Goal: Transaction & Acquisition: Purchase product/service

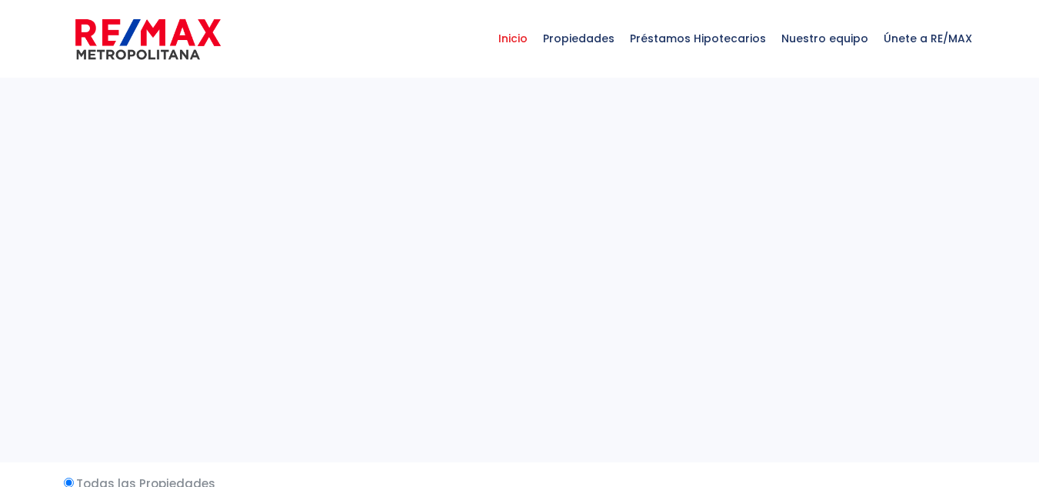
select select
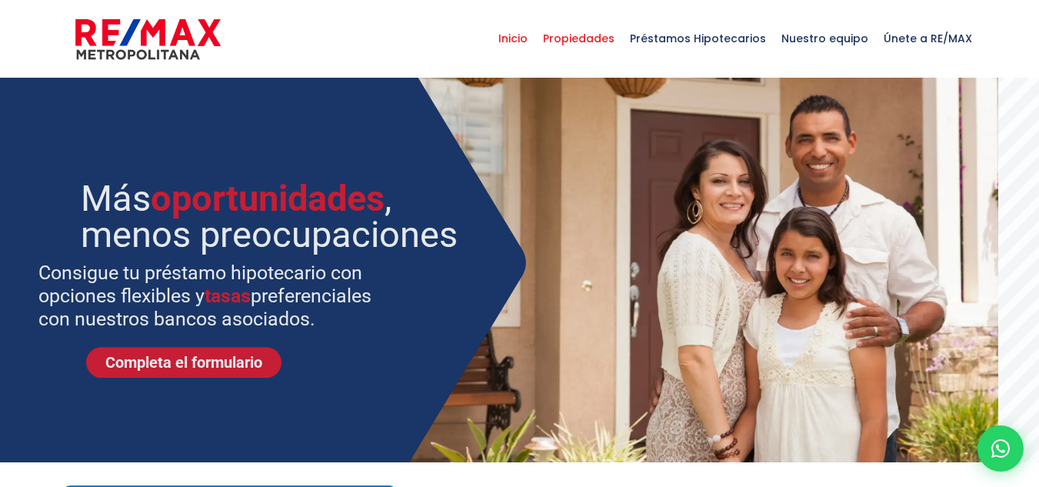
click at [587, 42] on span "Propiedades" at bounding box center [578, 38] width 87 height 46
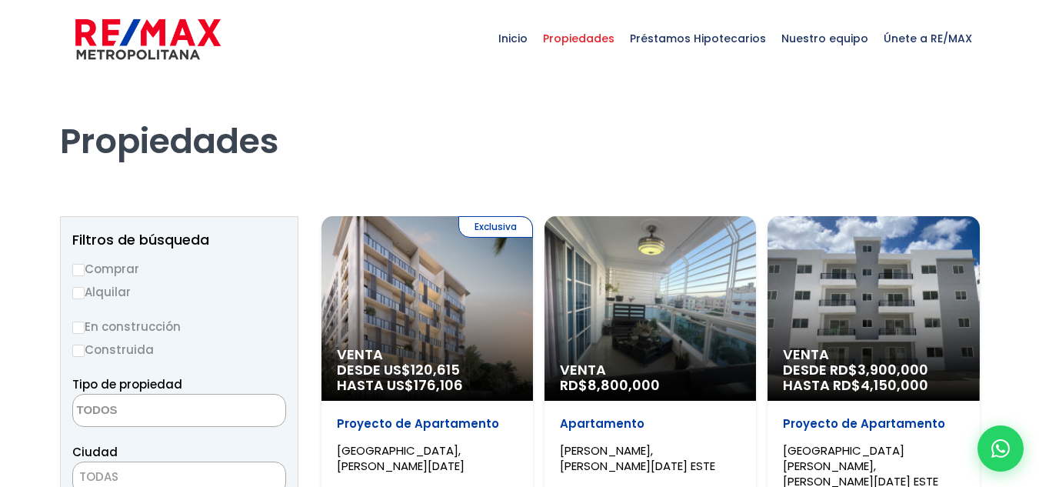
select select
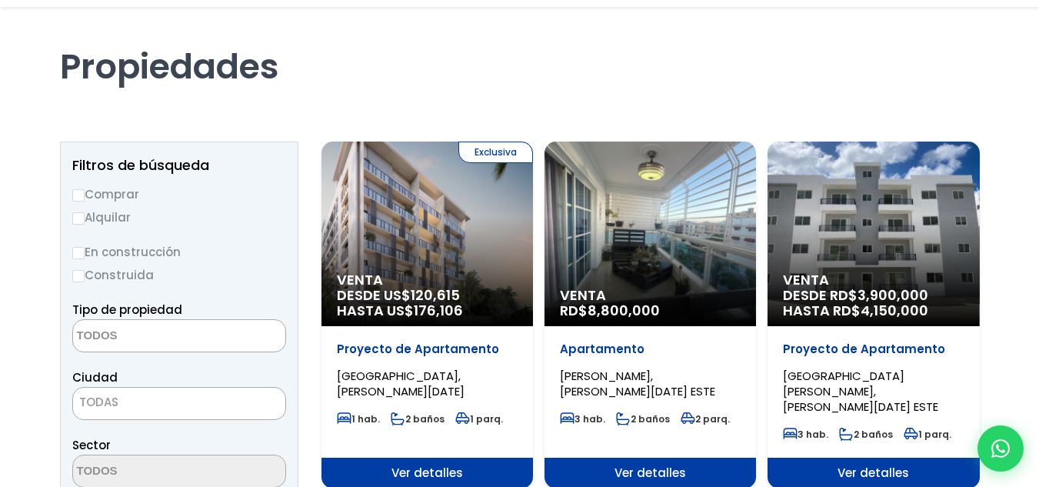
scroll to position [154, 0]
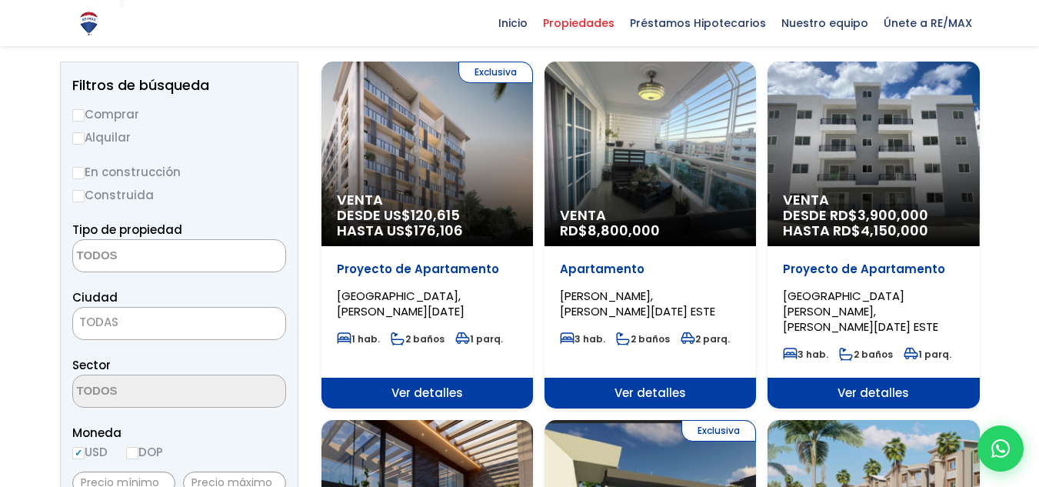
click at [115, 110] on label "Comprar" at bounding box center [179, 114] width 214 height 19
click at [85, 110] on input "Comprar" at bounding box center [78, 115] width 12 height 12
radio input "true"
click at [162, 266] on textarea "Search" at bounding box center [147, 256] width 149 height 33
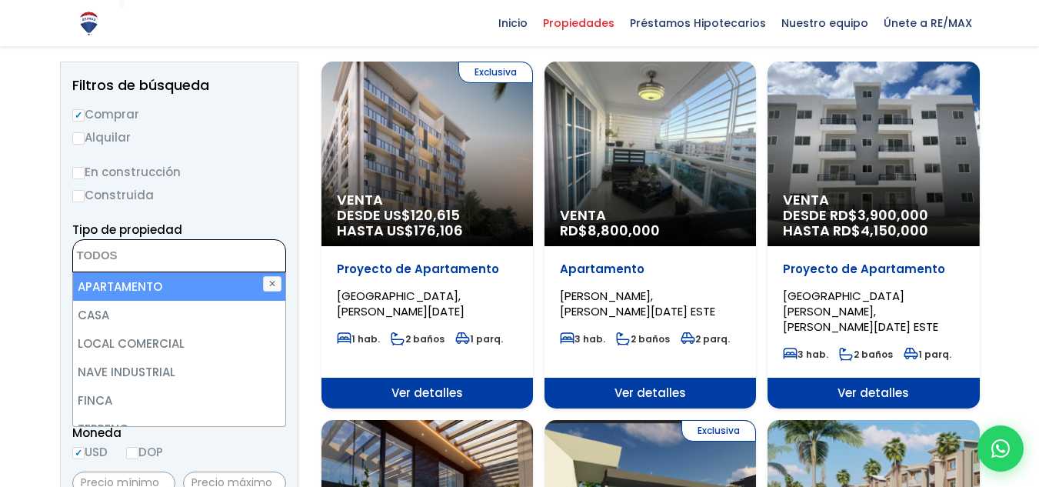
click at [145, 286] on li "APARTAMENTO" at bounding box center [179, 286] width 212 height 28
select select "apartment"
click at [218, 258] on ul "× Seleccionados: 1" at bounding box center [169, 256] width 193 height 33
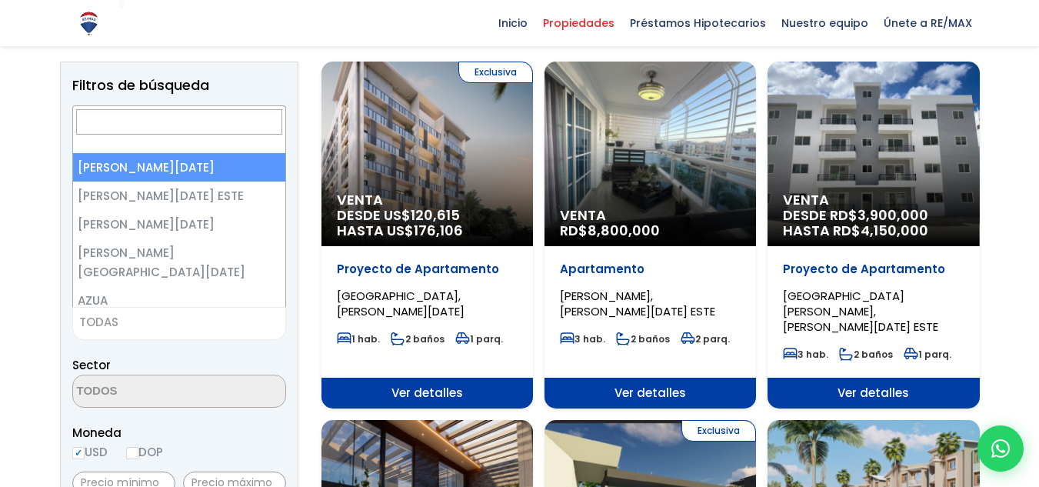
click at [190, 328] on span "TODAS" at bounding box center [179, 323] width 212 height 22
select select "1"
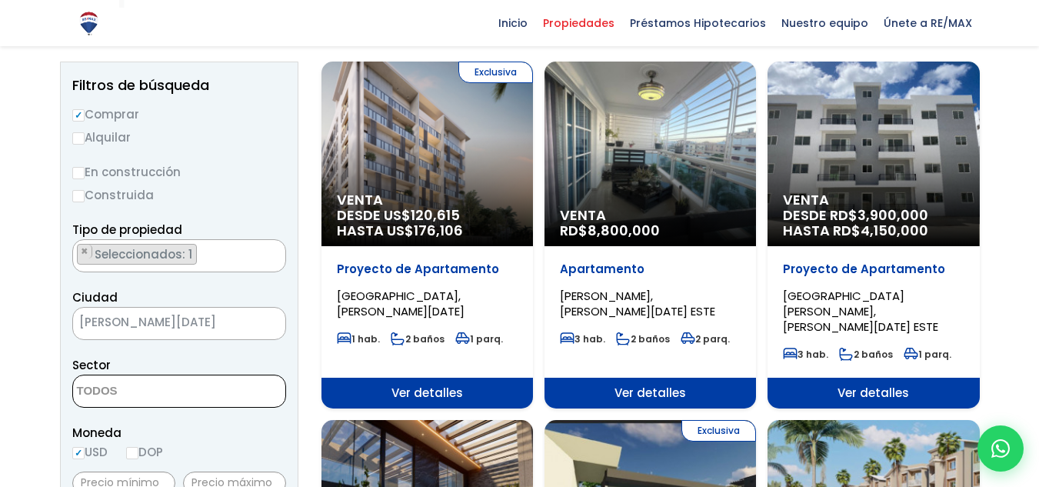
click at [222, 392] on span at bounding box center [179, 391] width 214 height 33
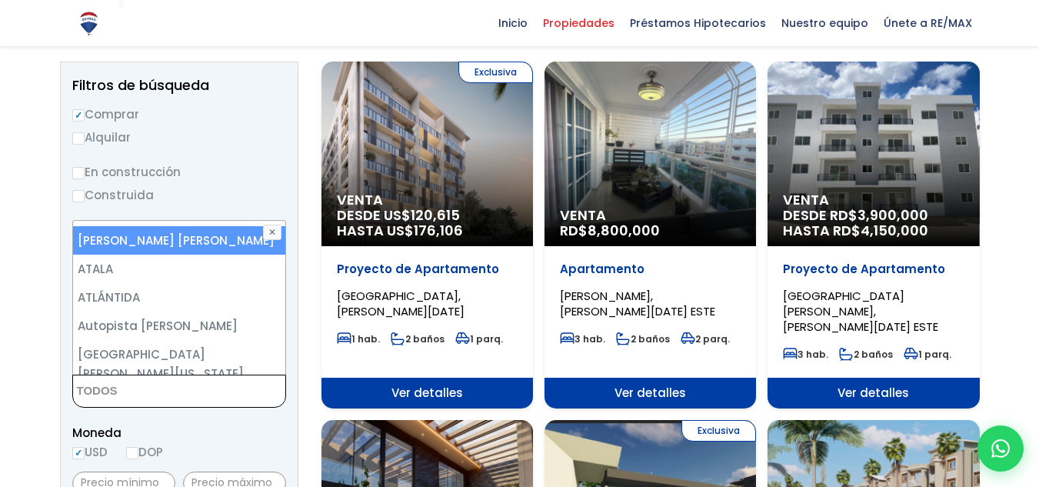
scroll to position [231, 0]
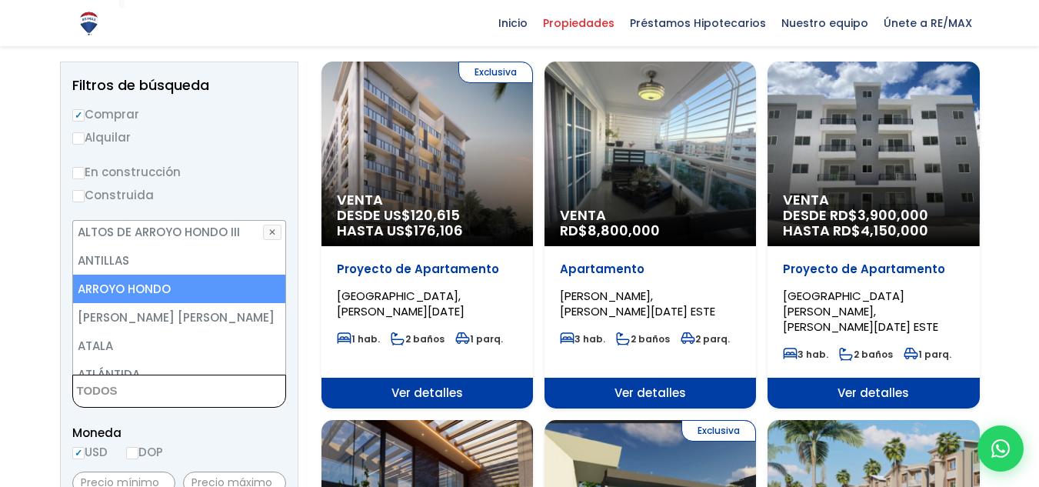
click at [156, 295] on li "ARROYO HONDO" at bounding box center [179, 289] width 212 height 28
select select "98"
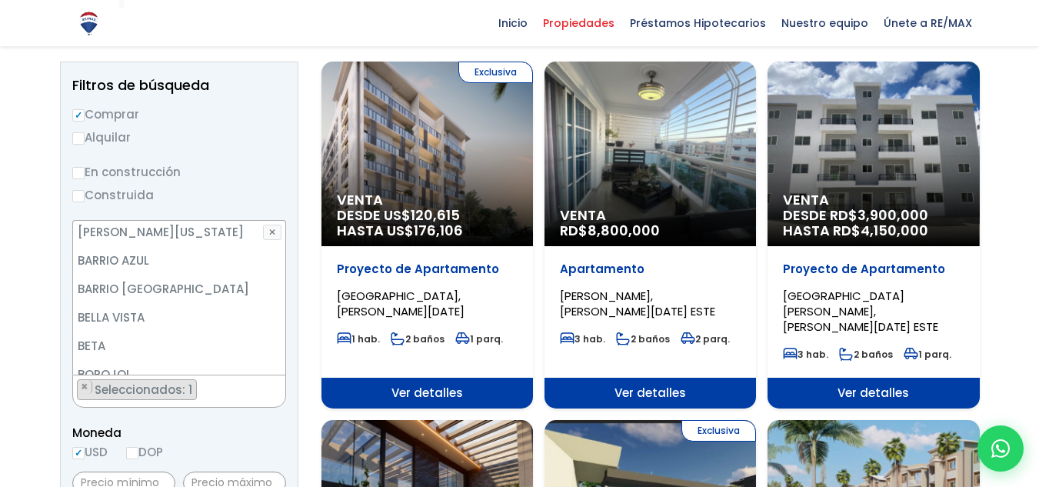
scroll to position [462, 0]
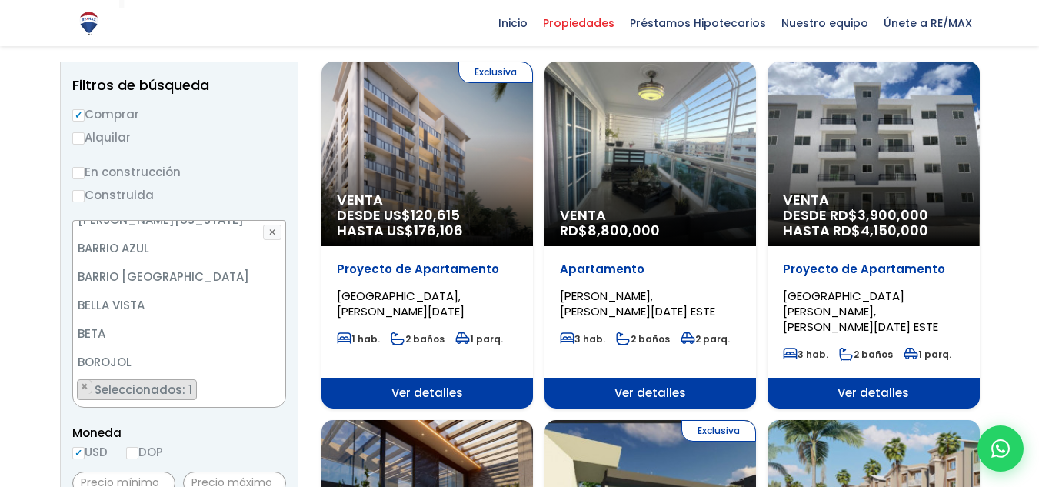
click at [244, 440] on span "Moneda" at bounding box center [179, 432] width 214 height 19
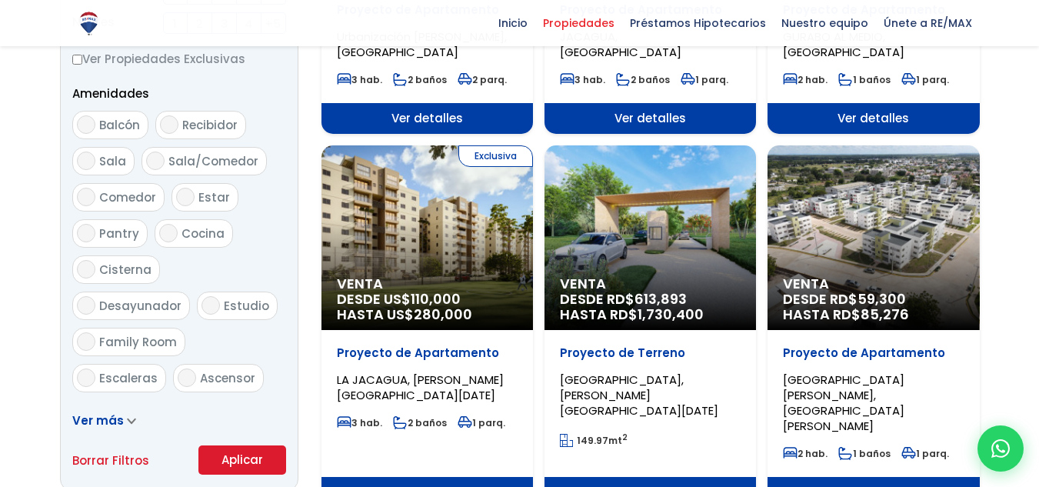
scroll to position [1000, 0]
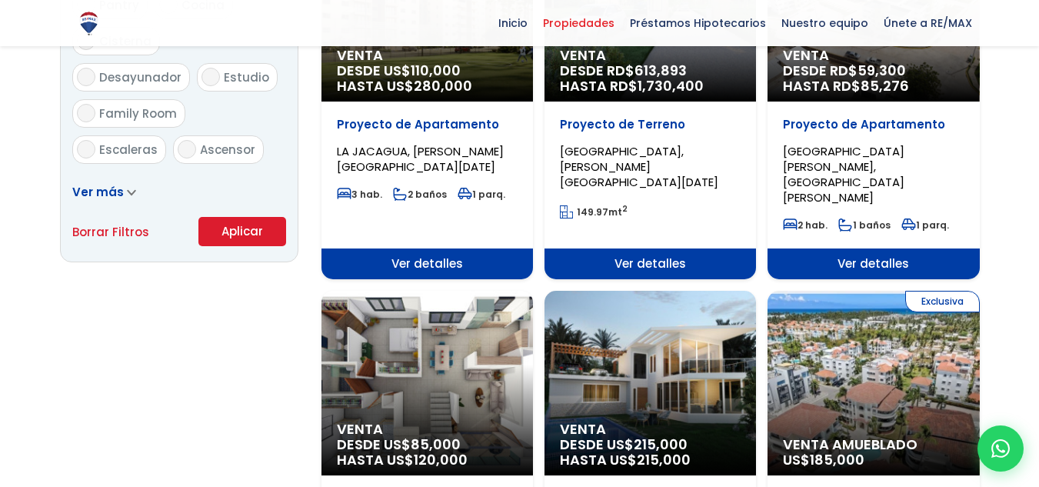
click at [254, 235] on button "Aplicar" at bounding box center [242, 231] width 88 height 29
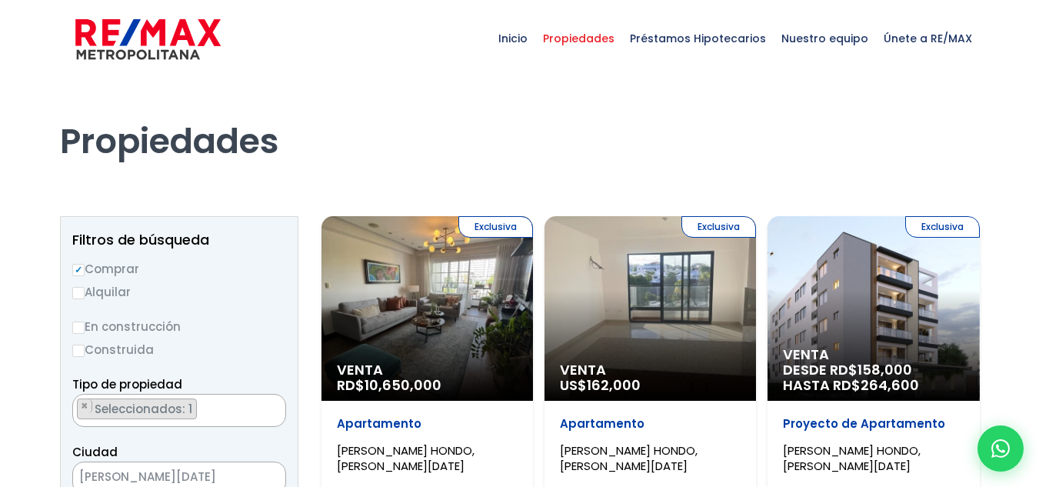
select select "98"
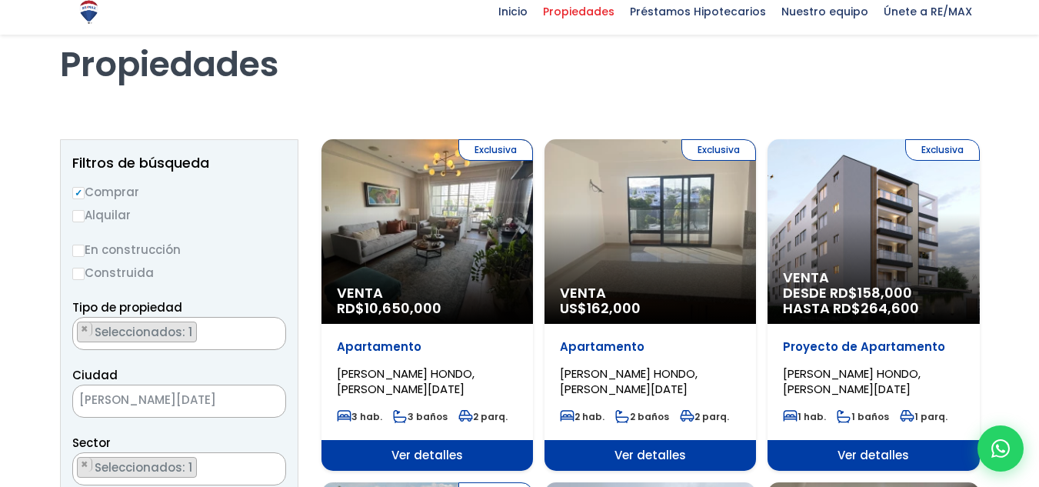
scroll to position [77, 0]
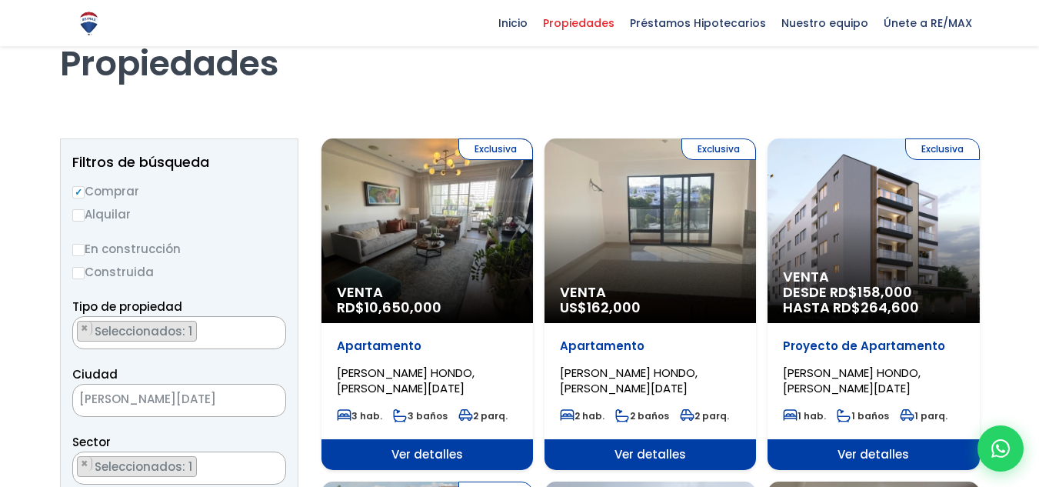
click at [451, 255] on div "Exclusiva Venta RD$ 10,650,000" at bounding box center [428, 230] width 212 height 185
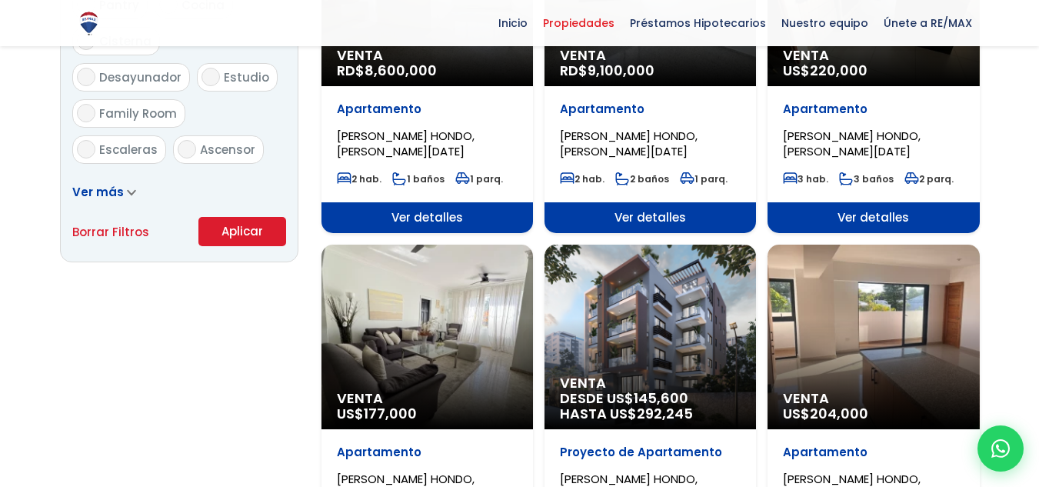
scroll to position [1106, 0]
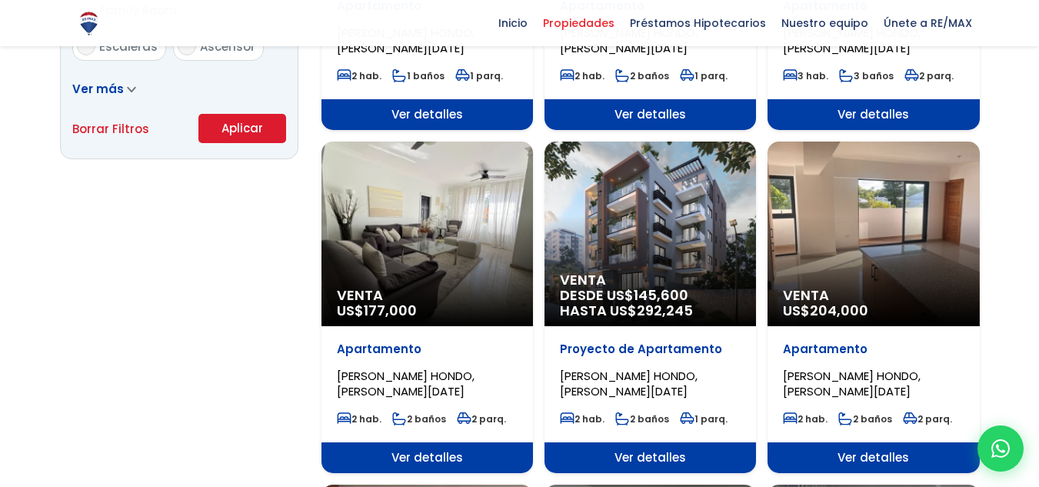
scroll to position [1069, 0]
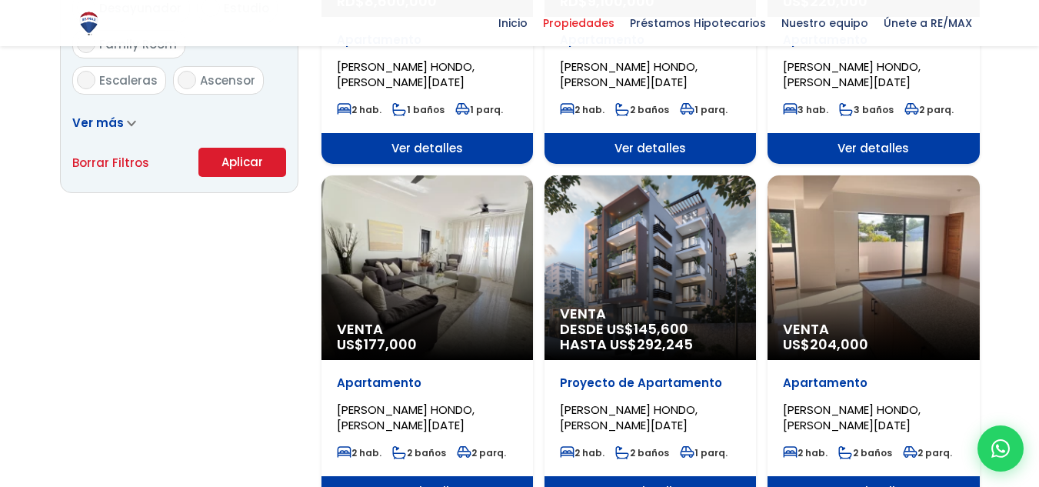
select select "98"
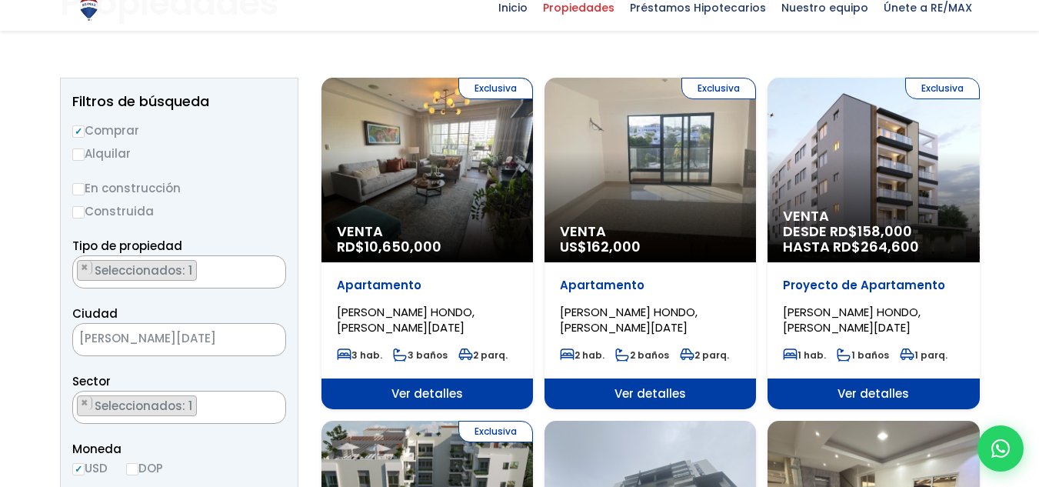
scroll to position [154, 0]
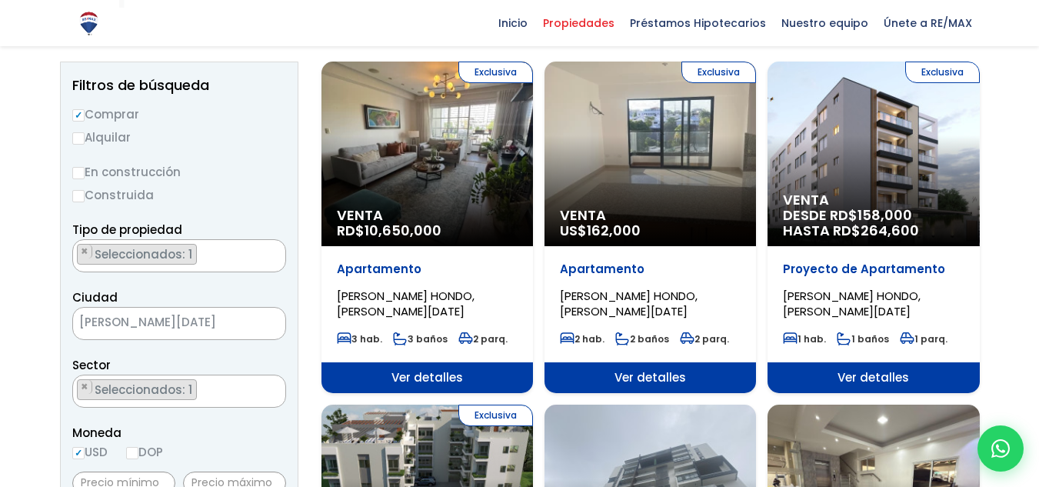
click at [102, 190] on label "Construida" at bounding box center [179, 194] width 214 height 19
click at [0, 0] on input "Construida" at bounding box center [0, 0] width 0 height 0
click at [85, 198] on label "Construida" at bounding box center [179, 194] width 214 height 19
click at [0, 0] on input "Construida" at bounding box center [0, 0] width 0 height 0
click at [81, 196] on input "Construida" at bounding box center [78, 196] width 12 height 12
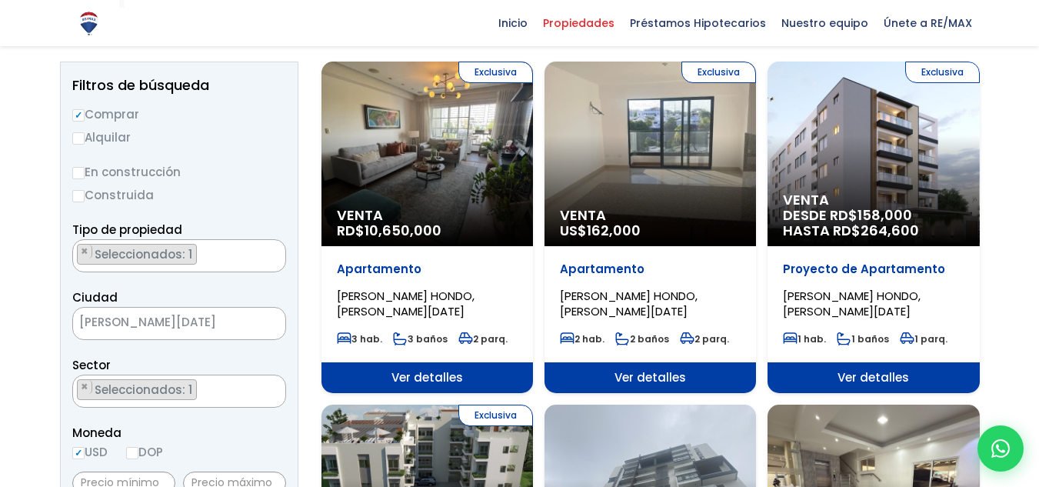
radio input "true"
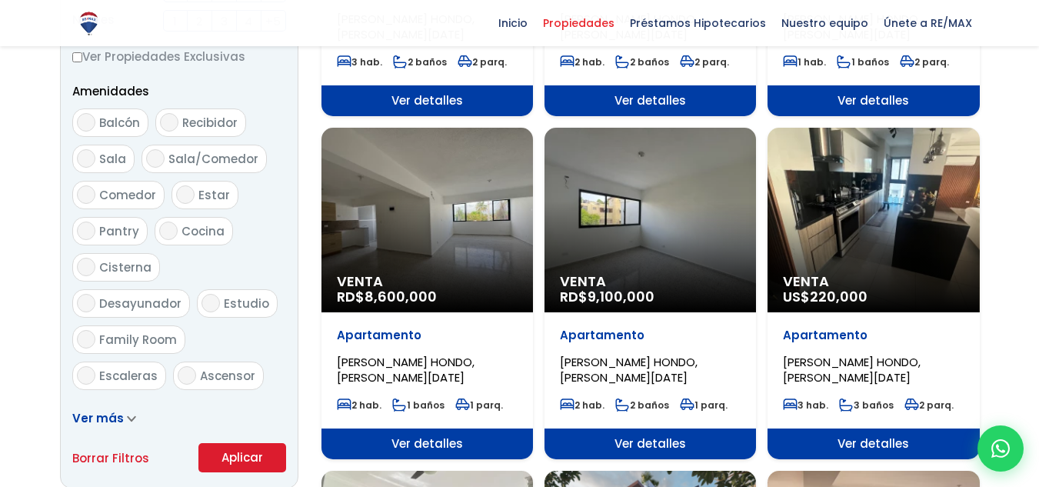
scroll to position [1000, 0]
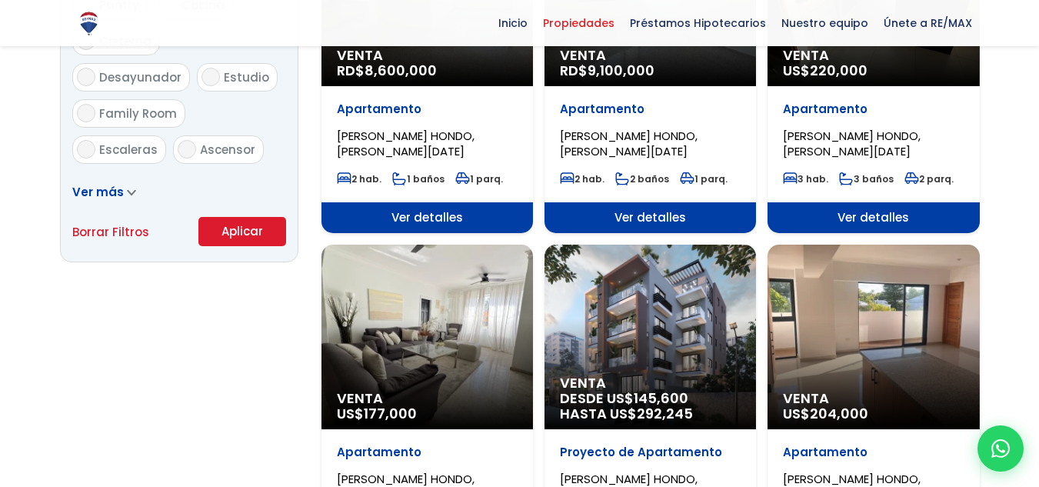
click at [255, 238] on button "Aplicar" at bounding box center [242, 231] width 88 height 29
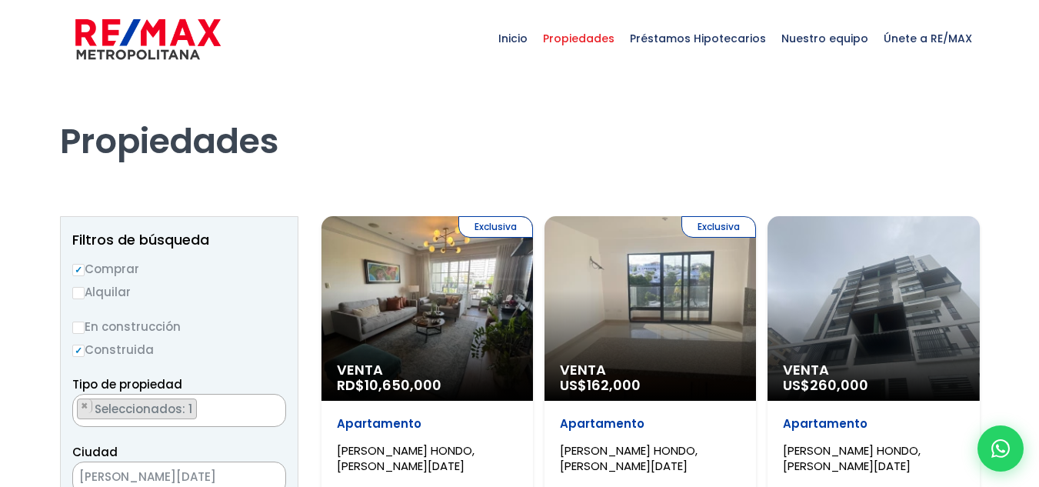
select select "98"
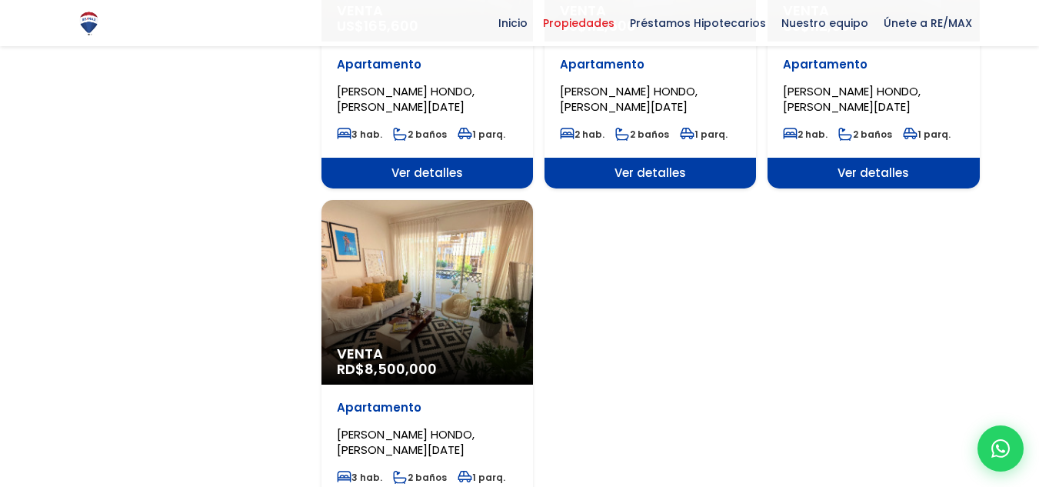
scroll to position [1769, 0]
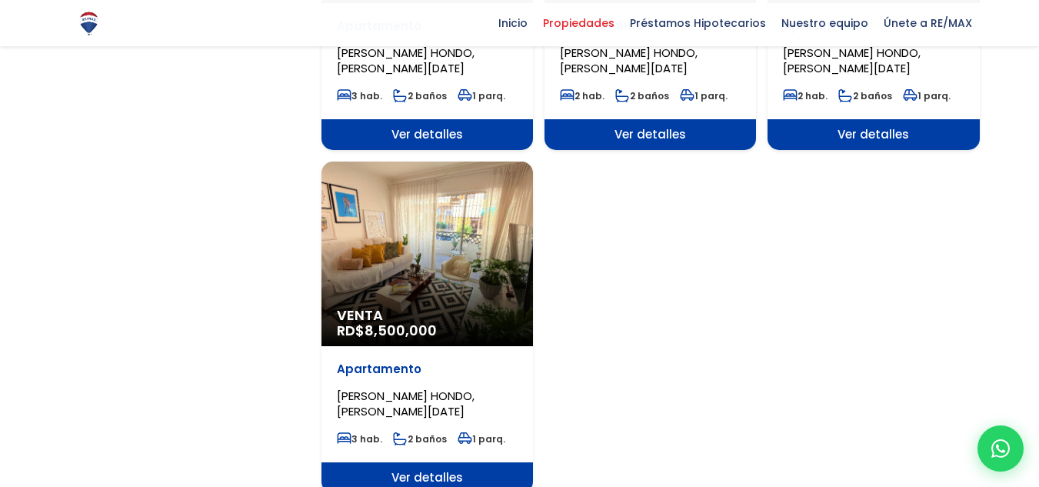
click at [452, 261] on div "Venta RD$ 8,500,000" at bounding box center [428, 254] width 212 height 185
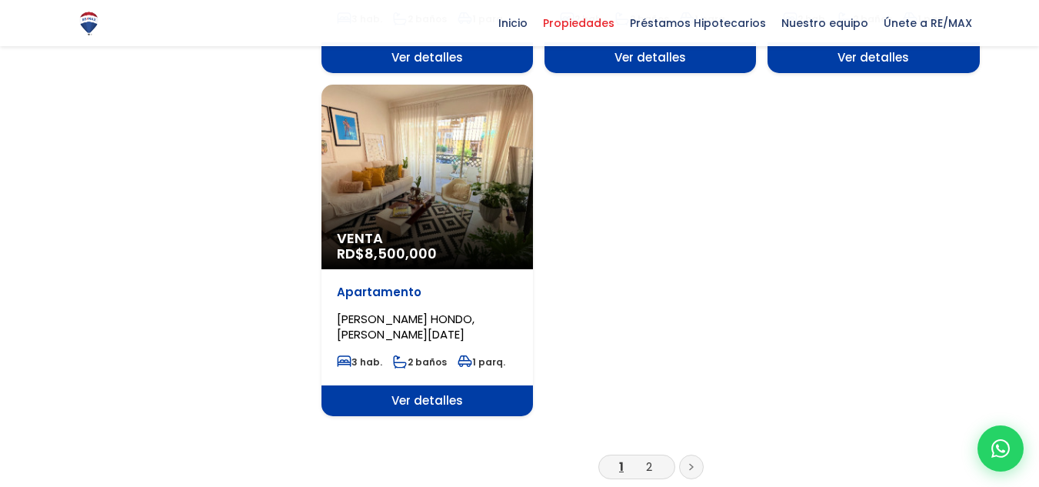
click at [404, 158] on div "Venta RD$ 8,500,000" at bounding box center [428, 177] width 212 height 185
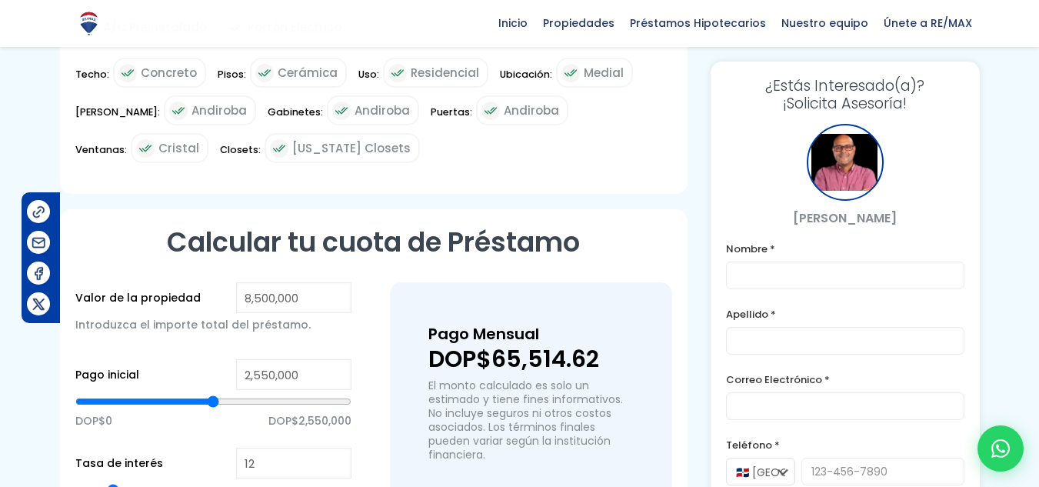
scroll to position [1077, 0]
